Goal: Find specific page/section: Find specific page/section

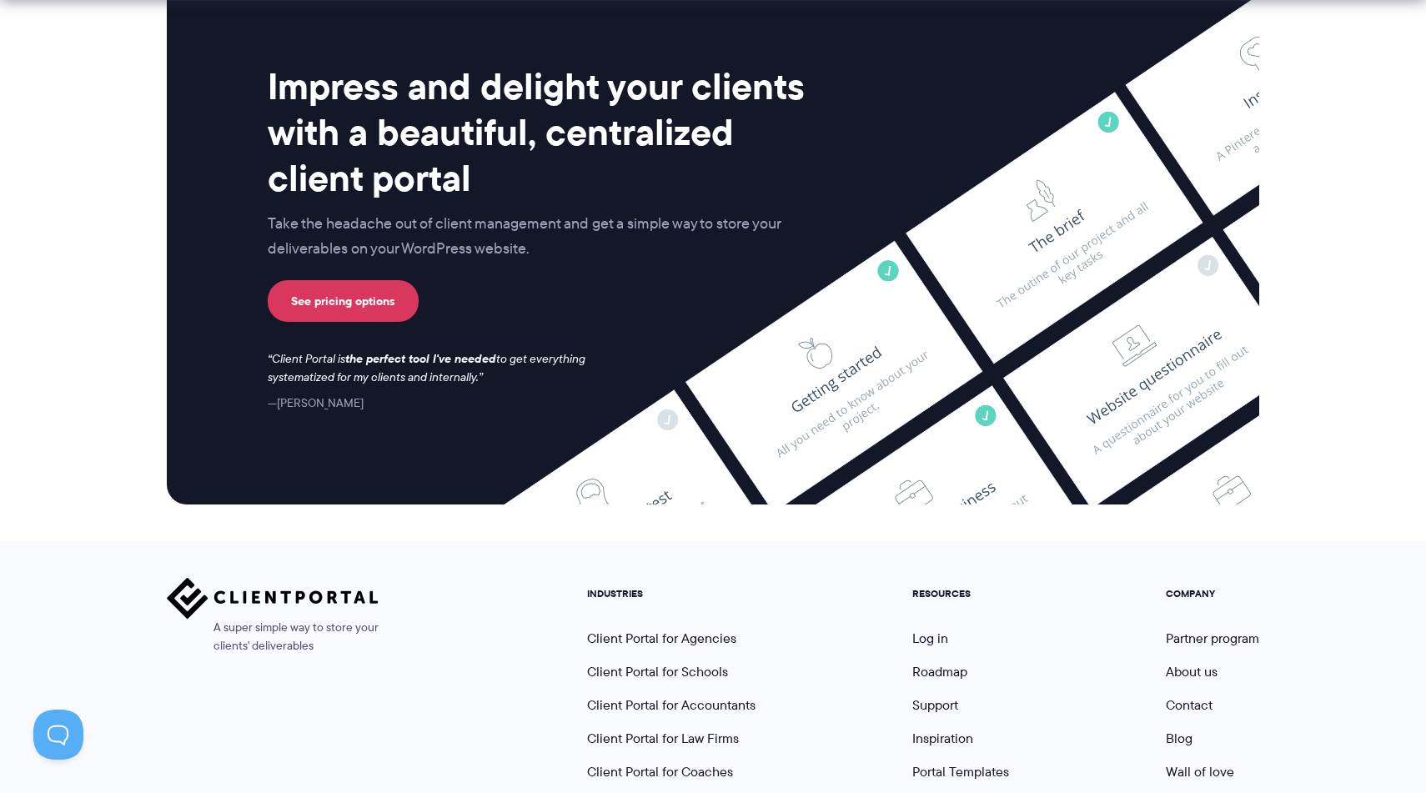
scroll to position [6861, 0]
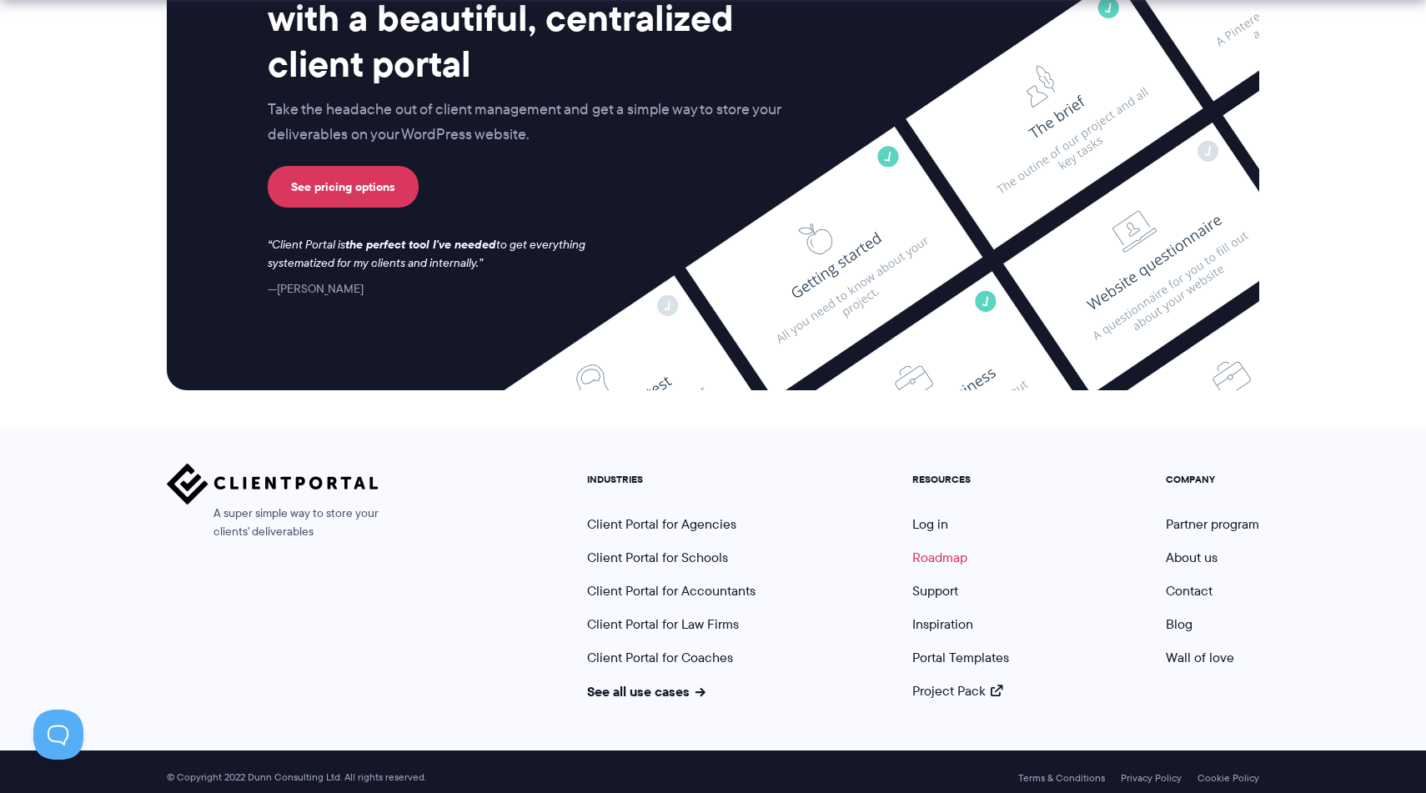
click at [951, 553] on link "Roadmap" at bounding box center [939, 557] width 55 height 19
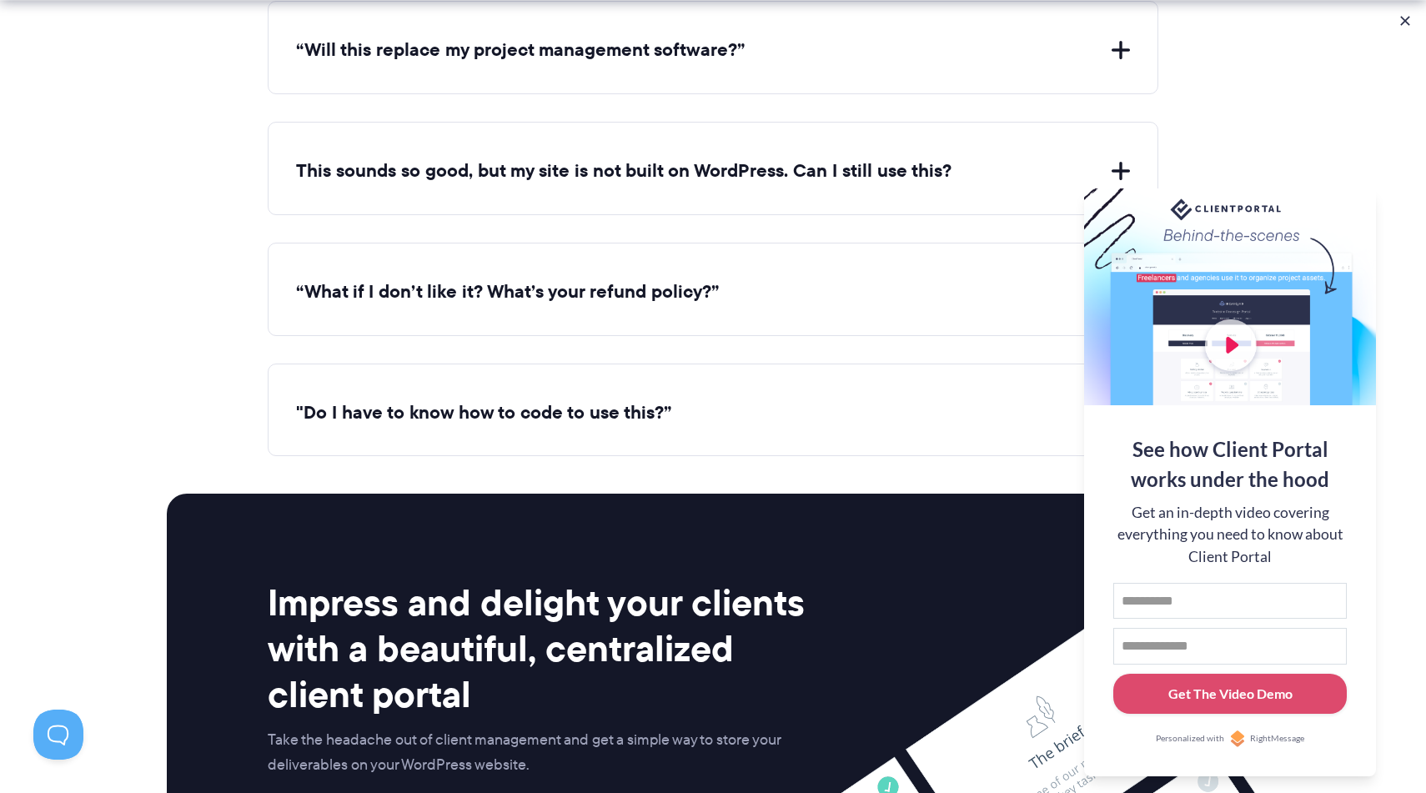
scroll to position [6861, 0]
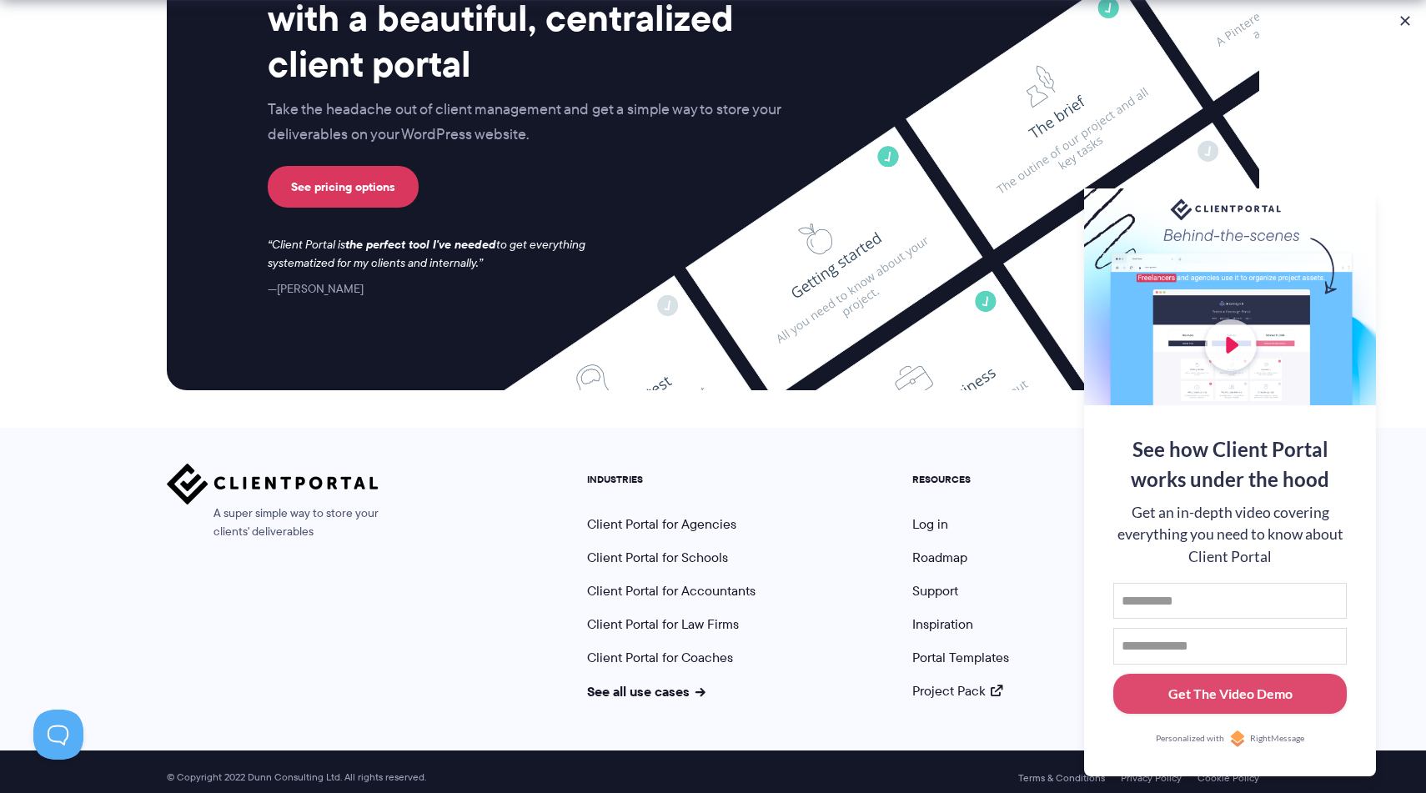
click at [950, 559] on ul "RESOURCES Log in Roadmap Support Inspiration Portal Templates Project Pack" at bounding box center [961, 587] width 122 height 227
click at [950, 551] on link "Roadmap" at bounding box center [939, 557] width 55 height 19
